Goal: Information Seeking & Learning: Learn about a topic

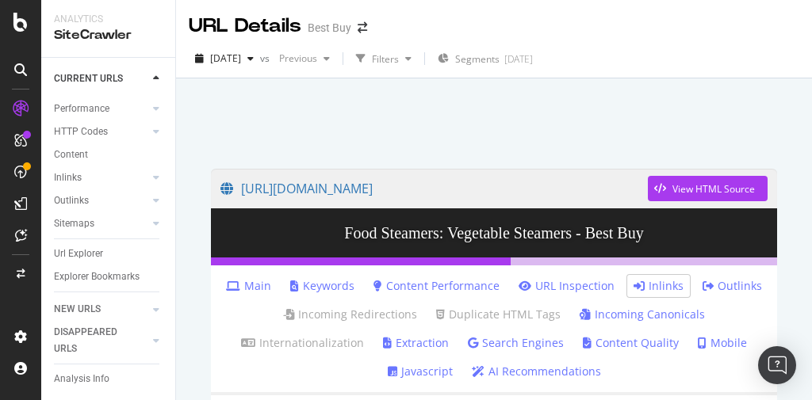
drag, startPoint x: 78, startPoint y: 235, endPoint x: 564, endPoint y: 191, distance: 487.2
click at [78, 246] on div "Url Explorer" at bounding box center [78, 254] width 49 height 17
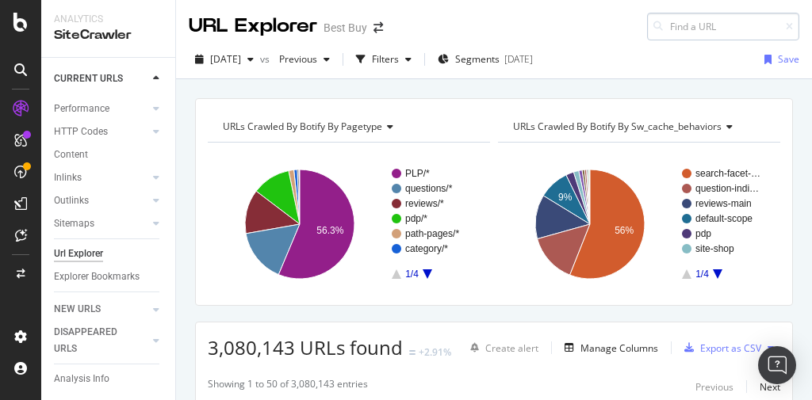
click at [675, 32] on input at bounding box center [723, 27] width 152 height 28
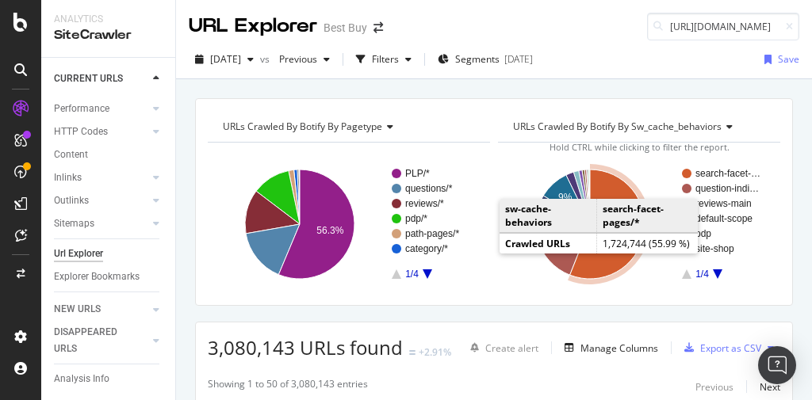
scroll to position [0, 327]
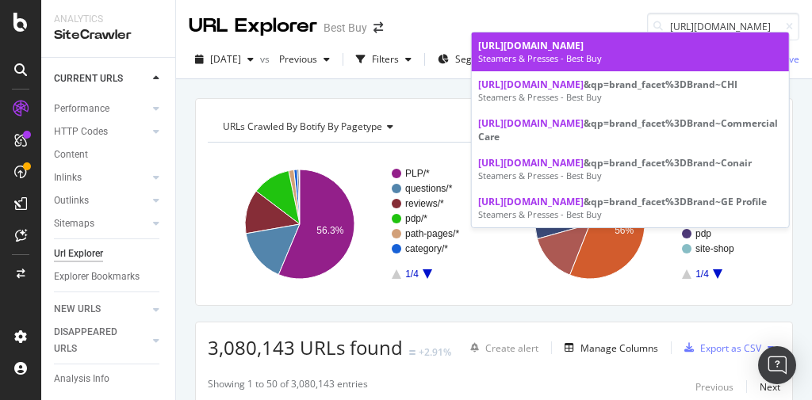
type input "[URL][DOMAIN_NAME]"
click at [583, 52] on span "[URL][DOMAIN_NAME]" at bounding box center [530, 45] width 105 height 13
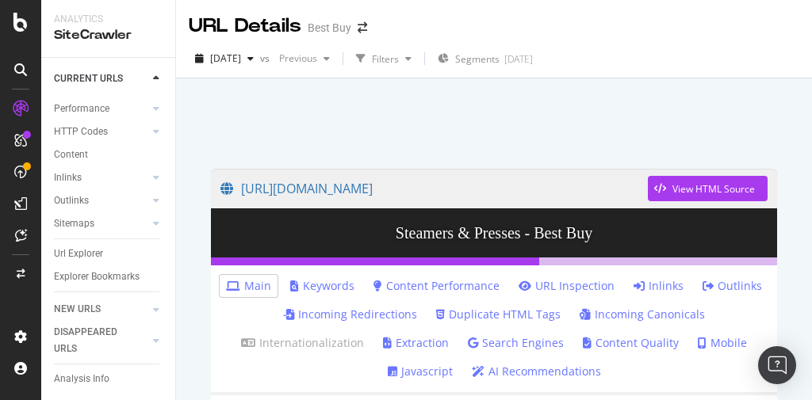
click at [664, 285] on link "Inlinks" at bounding box center [658, 286] width 50 height 16
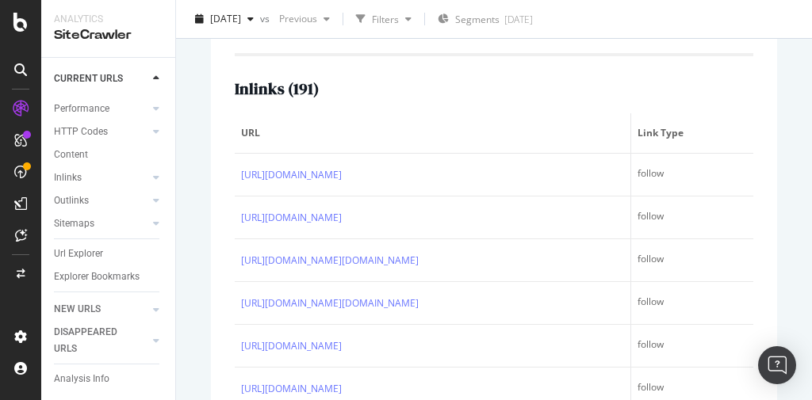
scroll to position [698, 0]
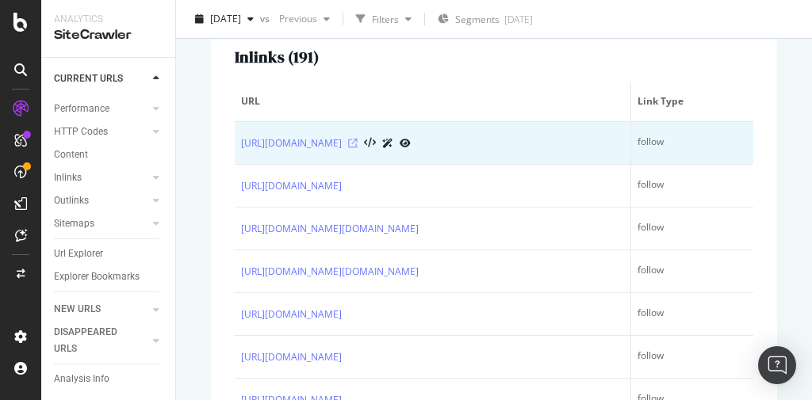
click at [358, 147] on icon at bounding box center [353, 144] width 10 height 10
